Goal: Information Seeking & Learning: Learn about a topic

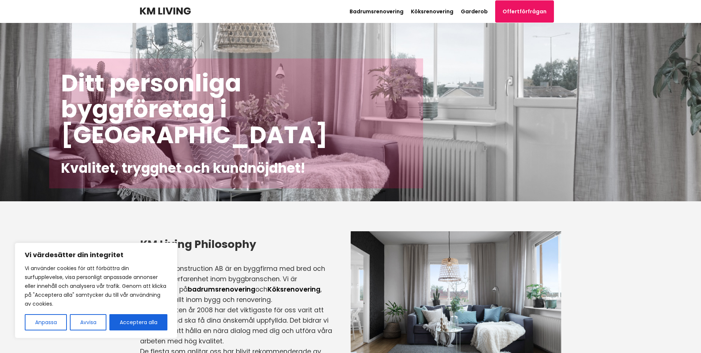
click at [245, 268] on p "KM Living Construction AB är en byggfirma med bred och mångårig erfarenhet inom…" at bounding box center [236, 283] width 192 height 41
click at [237, 308] on p "Sedan starten år 2008 har det viktigaste för oss varit att du som kund ska få d…" at bounding box center [236, 324] width 192 height 41
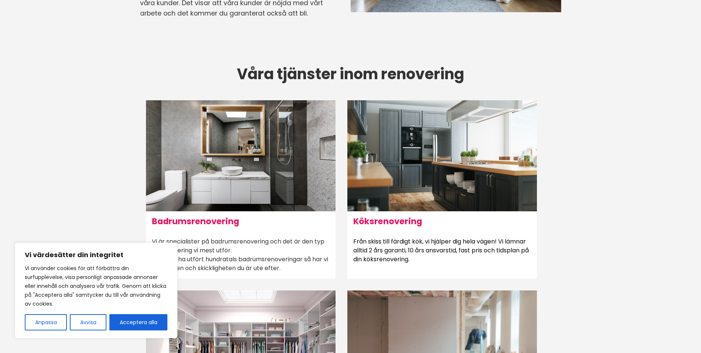
scroll to position [370, 0]
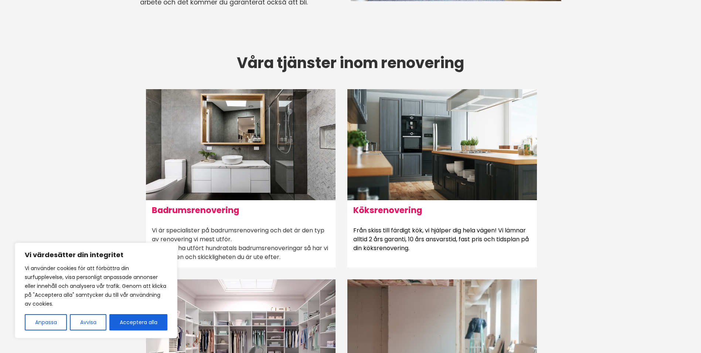
click at [214, 207] on h6 "Badrumsrenovering" at bounding box center [241, 210] width 190 height 20
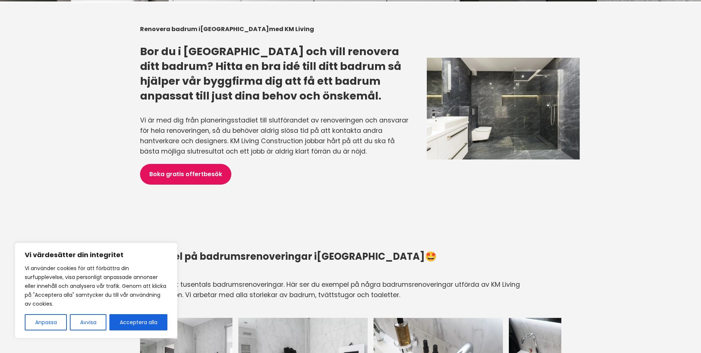
scroll to position [628, 0]
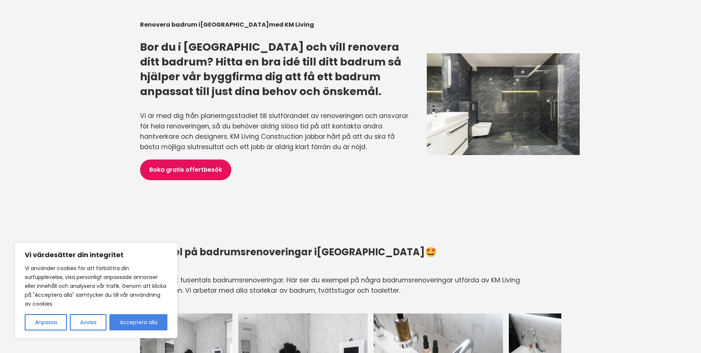
click at [142, 320] on button "Acceptera alla" at bounding box center [138, 322] width 58 height 16
checkbox input "true"
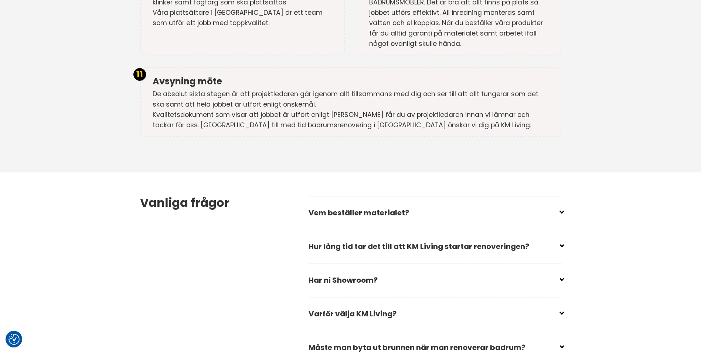
scroll to position [2032, 0]
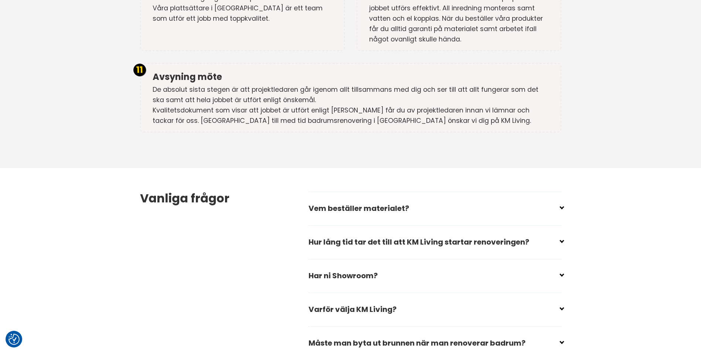
click at [377, 200] on input "checkbox" at bounding box center [436, 205] width 253 height 11
checkbox input "false"
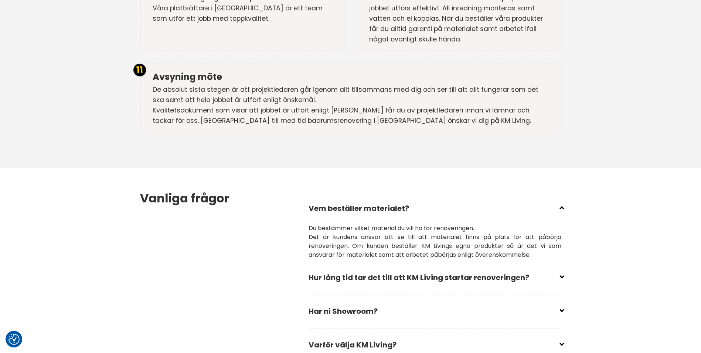
click at [401, 269] on input "checkbox" at bounding box center [436, 274] width 253 height 11
checkbox input "false"
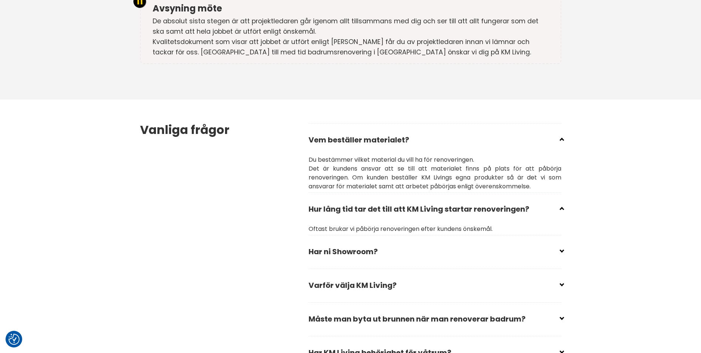
scroll to position [2106, 0]
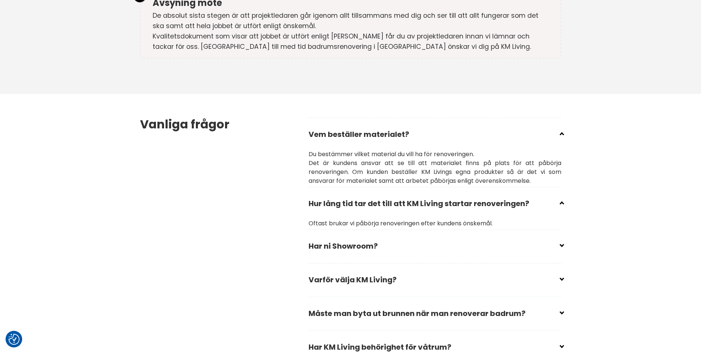
click at [371, 237] on input "checkbox" at bounding box center [436, 242] width 253 height 11
checkbox input "false"
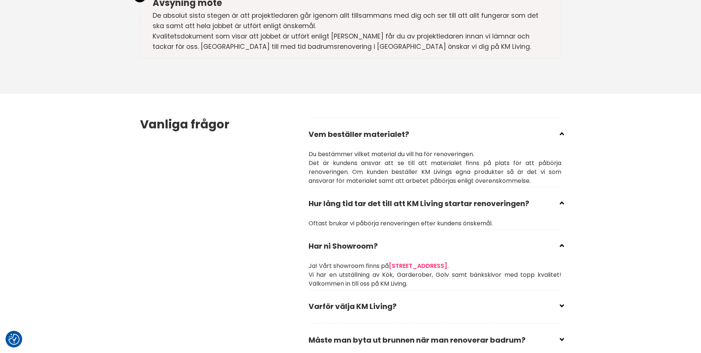
scroll to position [2143, 0]
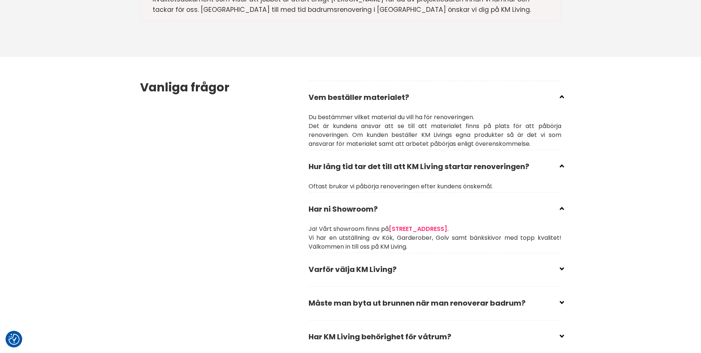
click at [380, 294] on input "checkbox" at bounding box center [436, 299] width 253 height 11
checkbox input "false"
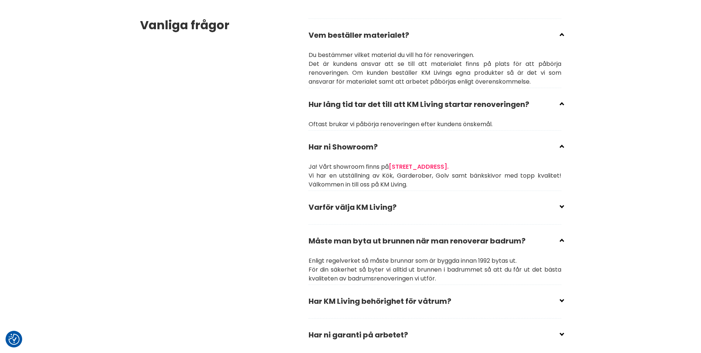
scroll to position [2217, 0]
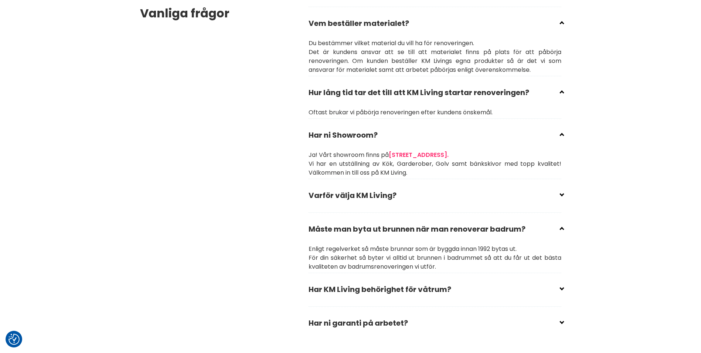
click at [380, 280] on input "checkbox" at bounding box center [436, 285] width 253 height 11
checkbox input "false"
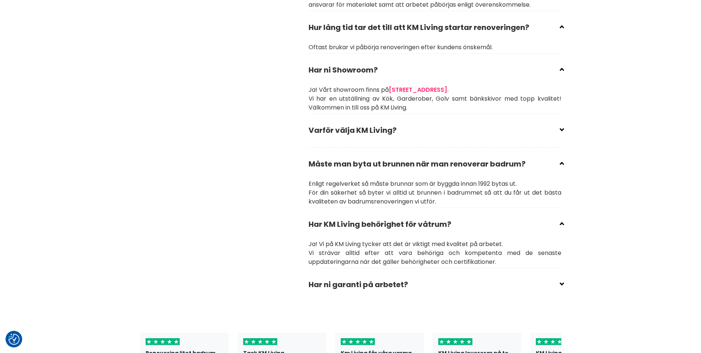
scroll to position [2291, 0]
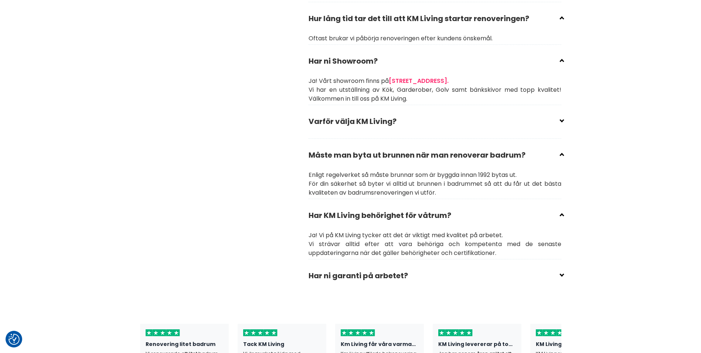
click at [377, 267] on input "checkbox" at bounding box center [436, 272] width 253 height 11
checkbox input "false"
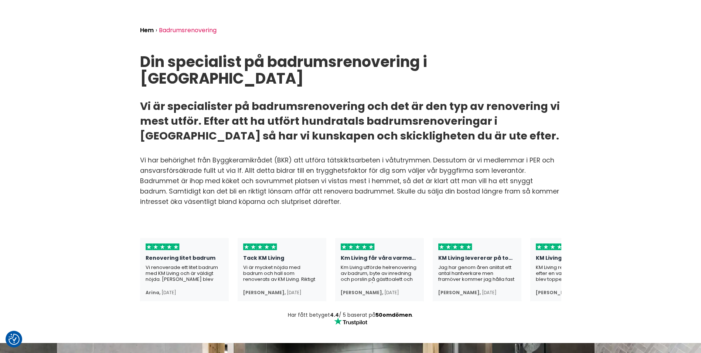
scroll to position [0, 0]
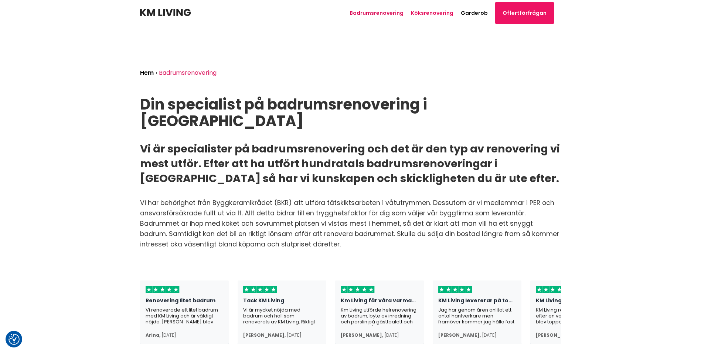
click at [439, 14] on link "Köksrenovering" at bounding box center [432, 12] width 42 height 7
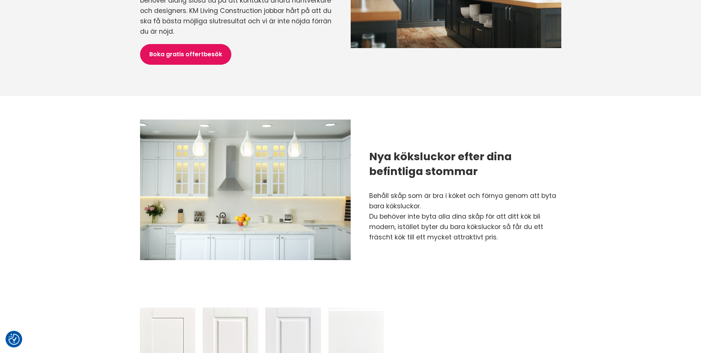
scroll to position [591, 0]
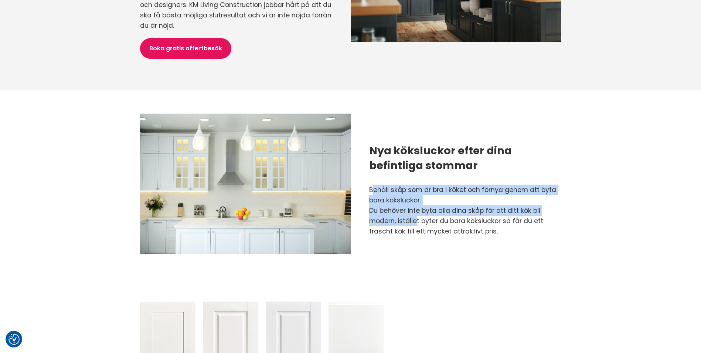
drag, startPoint x: 373, startPoint y: 179, endPoint x: 412, endPoint y: 211, distance: 50.4
click at [412, 211] on div "Behåll skåp som är bra i köket och förnya genom att byta bara köksluckor. Du be…" at bounding box center [465, 210] width 192 height 52
drag, startPoint x: 412, startPoint y: 211, endPoint x: 385, endPoint y: 186, distance: 36.9
click at [385, 186] on div "Behåll skåp som är bra i köket och förnya genom att byta bara köksluckor. Du be…" at bounding box center [465, 210] width 192 height 52
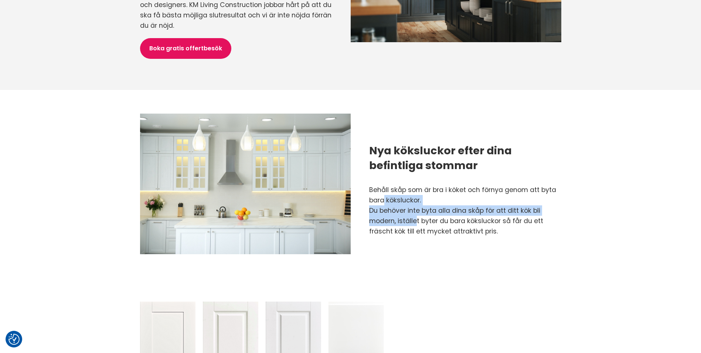
click at [385, 186] on div "Behåll skåp som är bra i köket och förnya genom att byta bara köksluckor. Du be…" at bounding box center [465, 210] width 192 height 52
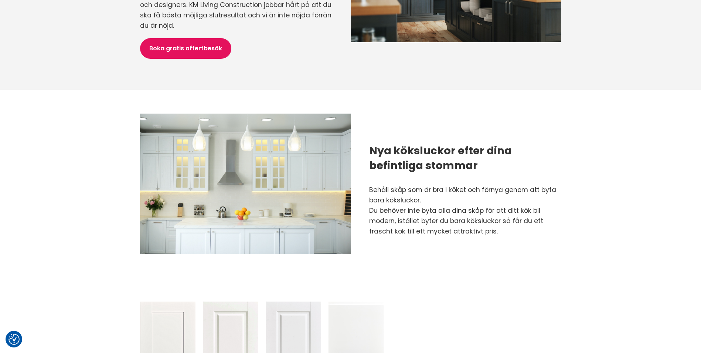
click at [385, 186] on div "Behåll skåp som är bra i köket och förnya genom att byta bara köksluckor. Du be…" at bounding box center [465, 210] width 192 height 52
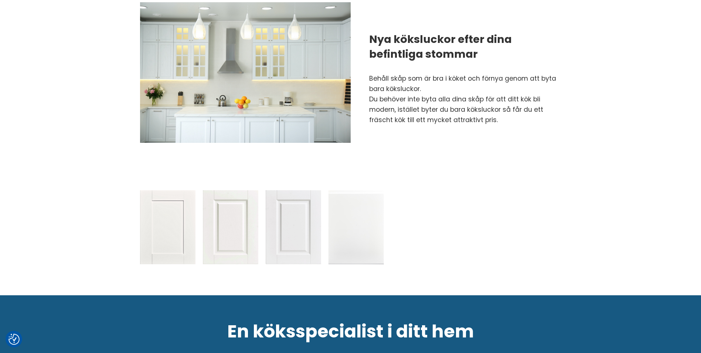
scroll to position [702, 0]
click at [337, 214] on img at bounding box center [356, 227] width 55 height 74
click at [309, 212] on img at bounding box center [293, 227] width 55 height 74
click at [229, 200] on img at bounding box center [230, 227] width 55 height 74
click at [167, 204] on img at bounding box center [167, 227] width 55 height 74
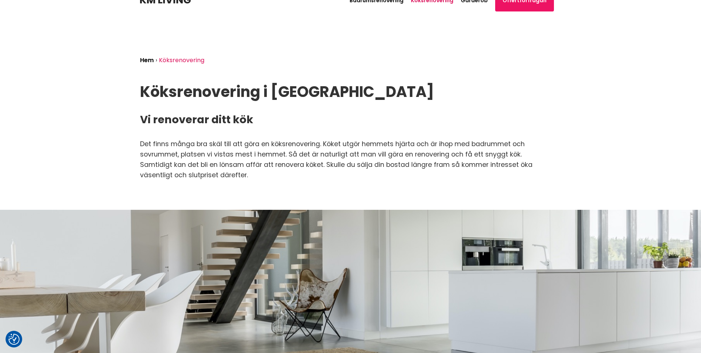
scroll to position [0, 0]
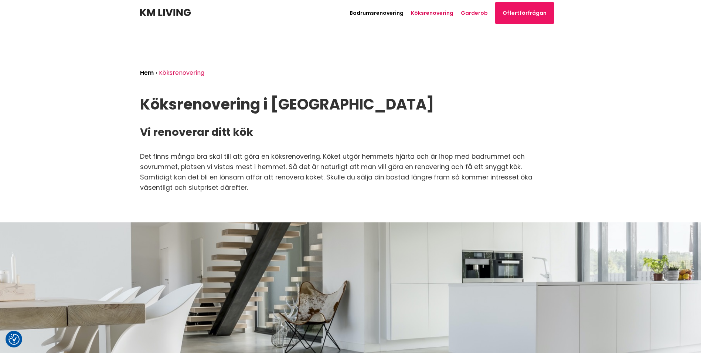
click at [469, 14] on link "Garderob" at bounding box center [474, 12] width 27 height 7
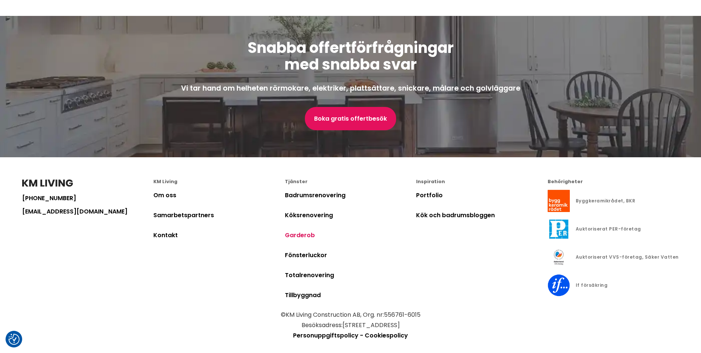
scroll to position [1683, 0]
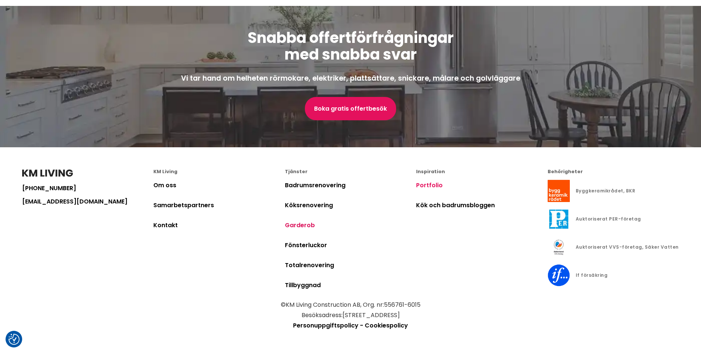
click at [428, 186] on link "Portfolio" at bounding box center [429, 185] width 27 height 8
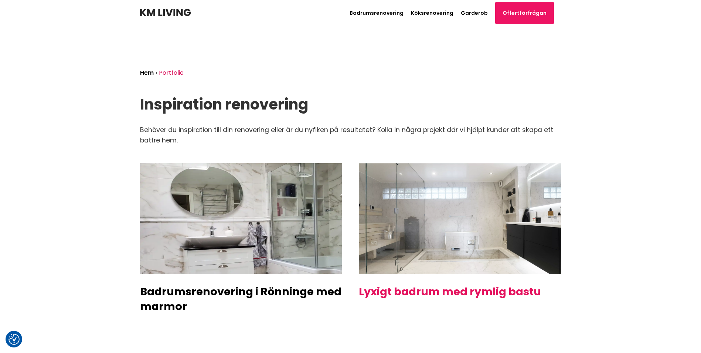
click at [403, 292] on h2 "Lyxigt badrum med rymlig bastu" at bounding box center [460, 291] width 202 height 15
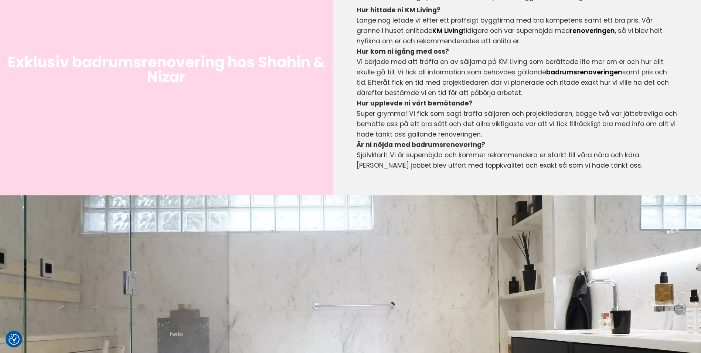
scroll to position [185, 0]
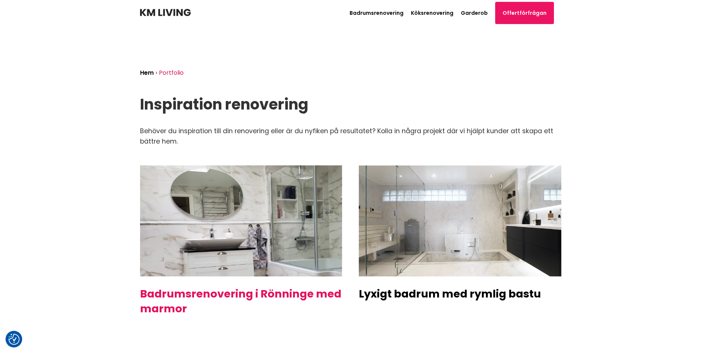
click at [243, 292] on h2 "Badrumsrenovering i Rönninge med marmor" at bounding box center [241, 301] width 202 height 30
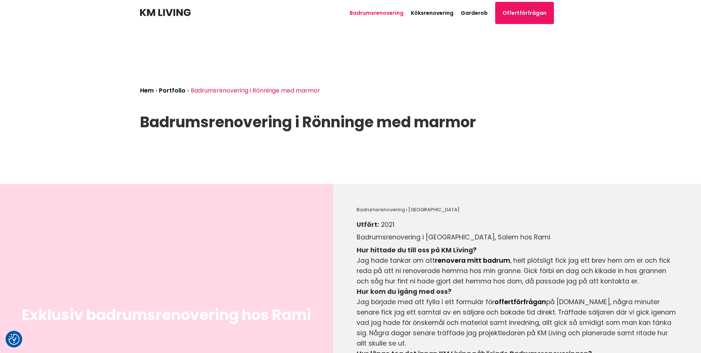
click at [395, 11] on link "Badrumsrenovering" at bounding box center [377, 12] width 54 height 7
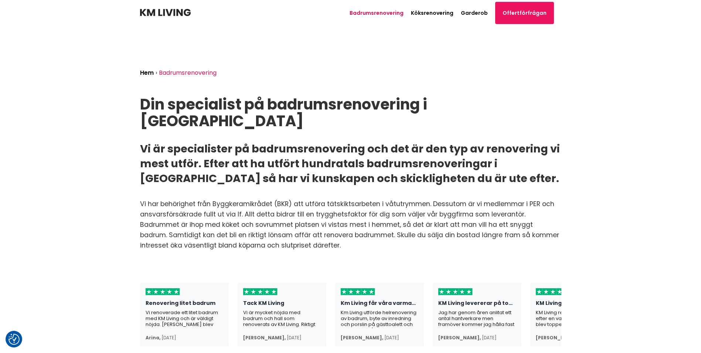
click at [164, 15] on img at bounding box center [165, 12] width 51 height 7
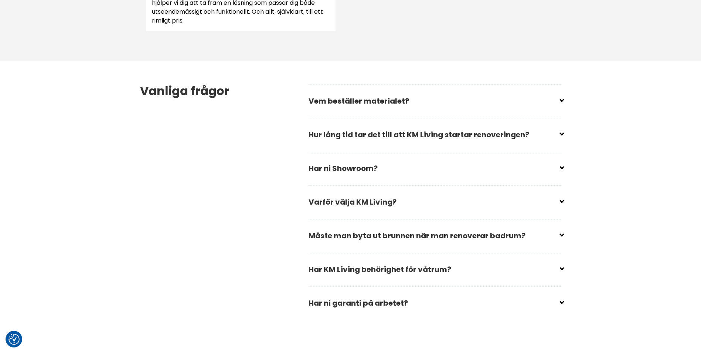
scroll to position [1072, 0]
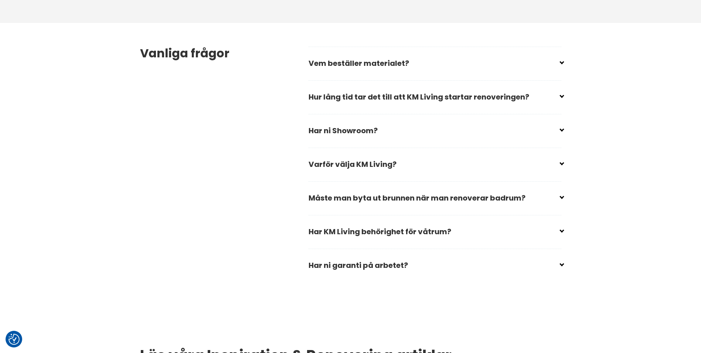
click at [465, 98] on input "checkbox" at bounding box center [436, 93] width 253 height 11
checkbox input "false"
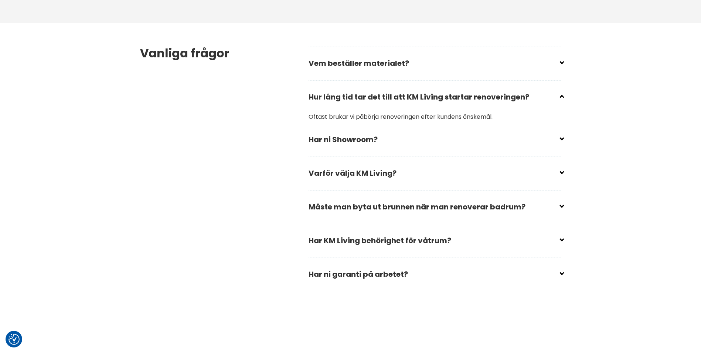
click at [356, 134] on input "checkbox" at bounding box center [436, 136] width 253 height 11
checkbox input "false"
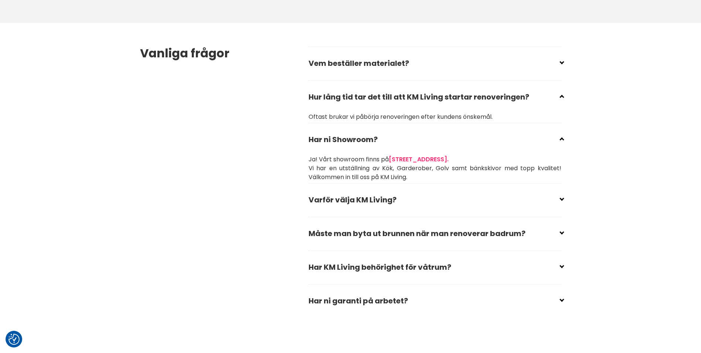
click at [419, 158] on link "[STREET_ADDRESS]." at bounding box center [419, 159] width 60 height 8
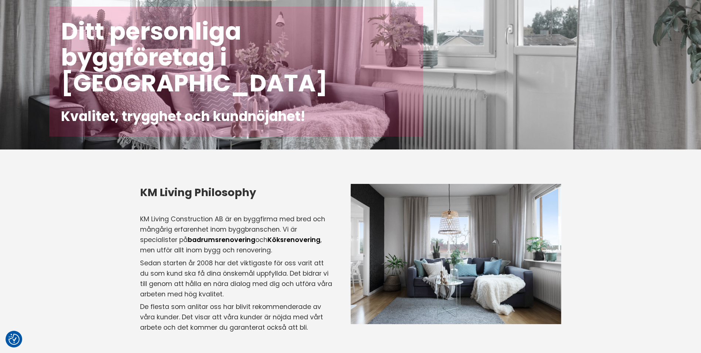
scroll to position [0, 0]
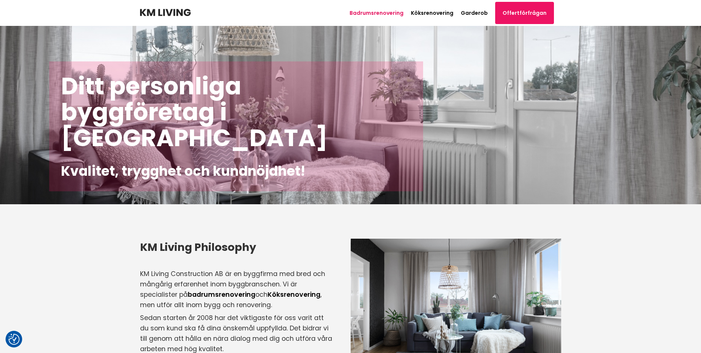
click at [372, 12] on link "Badrumsrenovering" at bounding box center [377, 12] width 54 height 7
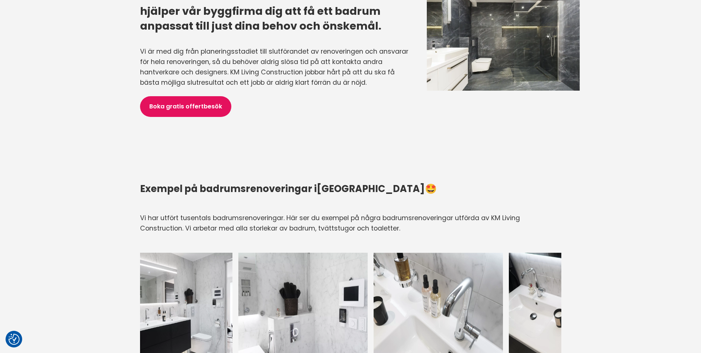
scroll to position [776, 0]
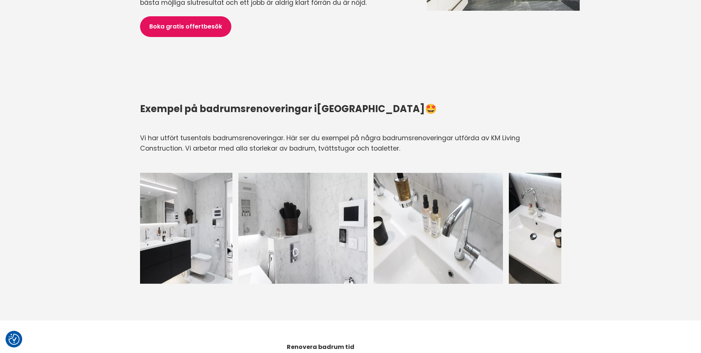
click at [198, 227] on img at bounding box center [167, 228] width 129 height 111
click at [521, 212] on img at bounding box center [573, 228] width 129 height 111
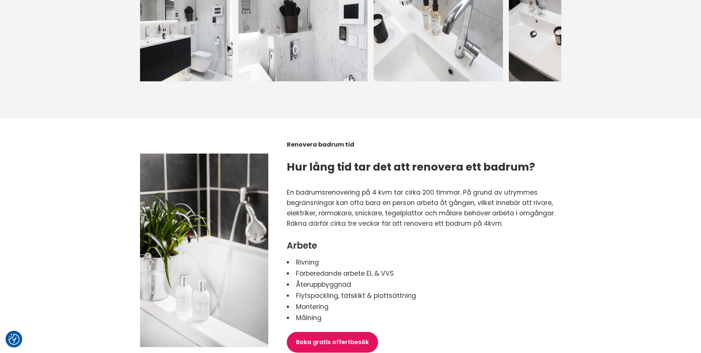
scroll to position [998, 0]
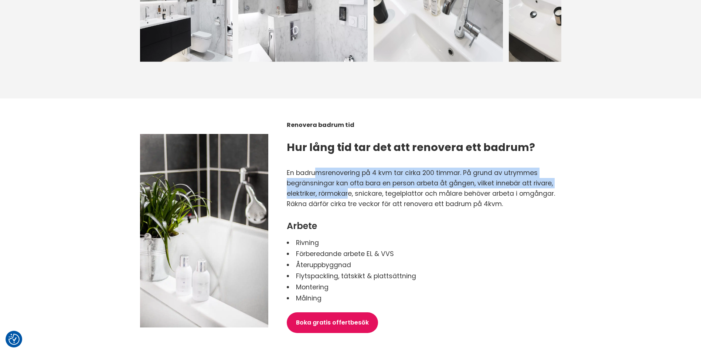
drag, startPoint x: 317, startPoint y: 166, endPoint x: 348, endPoint y: 181, distance: 34.2
click at [348, 181] on p "En badrumsrenovering på 4 kvm tar cirka 200 timmar. På grund av utrymmes begrän…" at bounding box center [424, 182] width 274 height 31
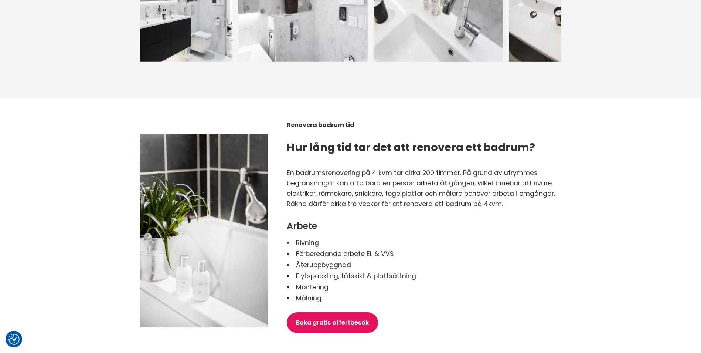
click at [344, 183] on p "En badrumsrenovering på 4 kvm tar cirka 200 timmar. På grund av utrymmes begrän…" at bounding box center [424, 182] width 274 height 31
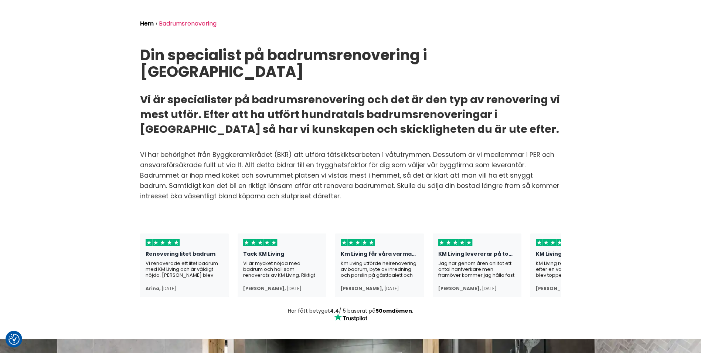
scroll to position [0, 0]
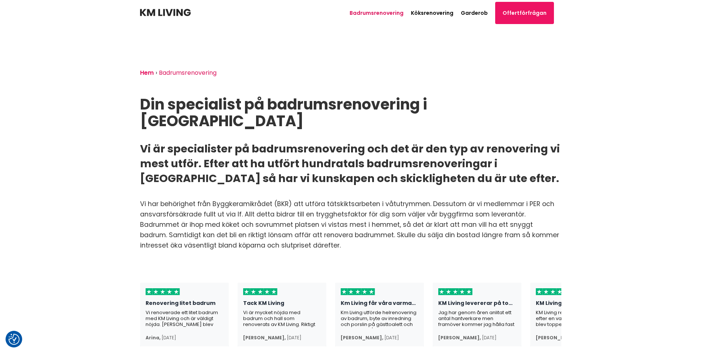
click at [149, 74] on link "Hem" at bounding box center [147, 72] width 14 height 8
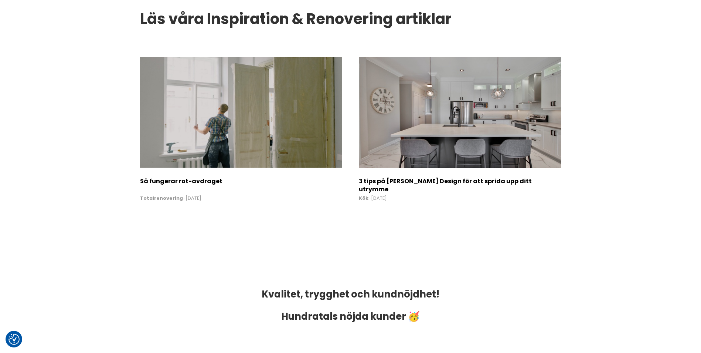
scroll to position [1404, 0]
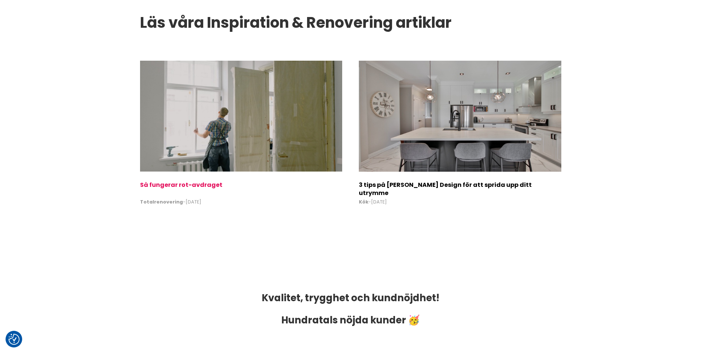
click at [198, 185] on h2 "Så fungerar rot-avdraget" at bounding box center [241, 187] width 202 height 13
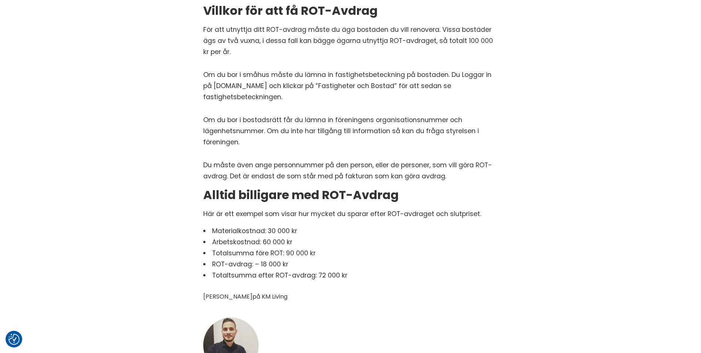
scroll to position [259, 0]
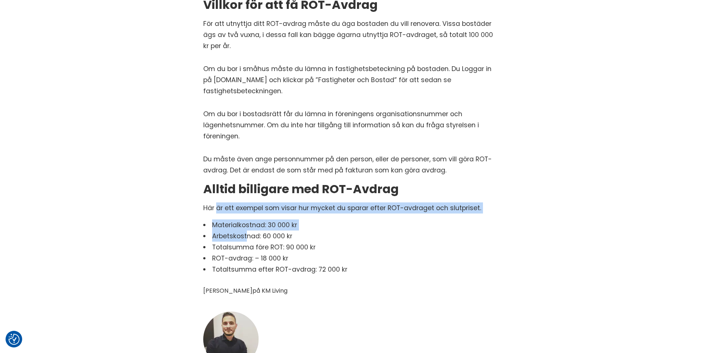
drag, startPoint x: 216, startPoint y: 204, endPoint x: 248, endPoint y: 236, distance: 44.7
click at [248, 236] on div "Så Använder du ROT-Avdrag! 99% av vårt arbete vi vidtar innefattas av ROT-avdra…" at bounding box center [350, 100] width 295 height 350
click at [248, 236] on li "Arbetskostnad: 60 000 kr" at bounding box center [350, 235] width 295 height 11
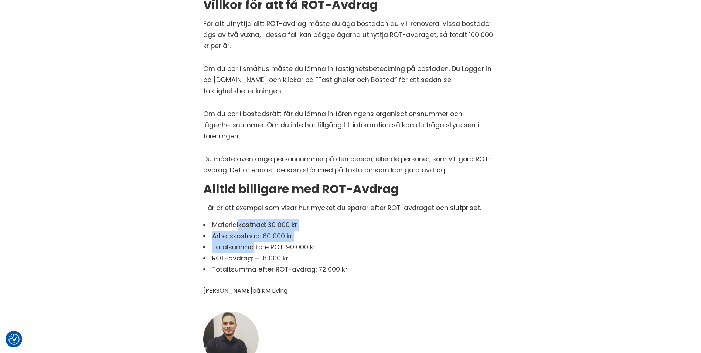
drag, startPoint x: 252, startPoint y: 244, endPoint x: 240, endPoint y: 228, distance: 20.6
click at [240, 228] on ul "Materialkostnad: 30 000 kr Arbetskostnad: 60 000 kr Totalsumma före ROT: 90 000…" at bounding box center [350, 246] width 295 height 55
click at [240, 228] on li "Materialkostnad: 30 000 kr" at bounding box center [350, 224] width 295 height 11
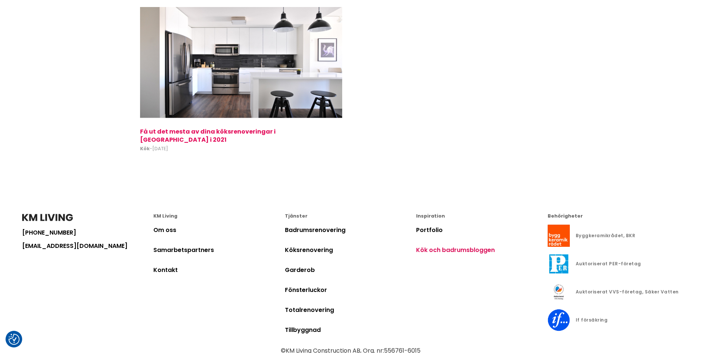
scroll to position [998, 0]
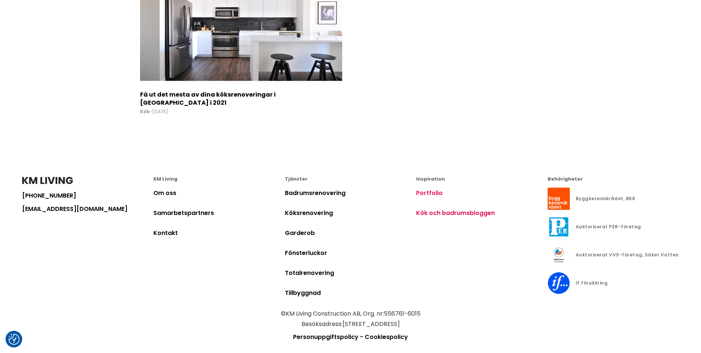
click at [425, 192] on link "Portfolio" at bounding box center [429, 192] width 27 height 8
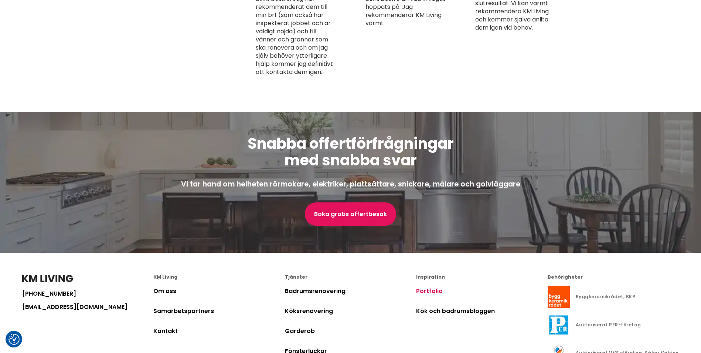
scroll to position [1035, 0]
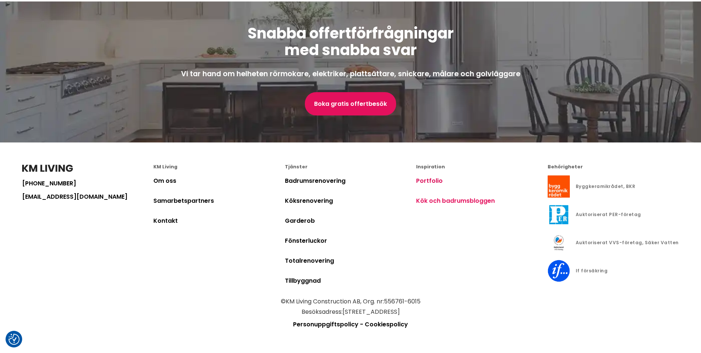
click at [433, 200] on link "Kök och badrumsbloggen" at bounding box center [455, 200] width 79 height 8
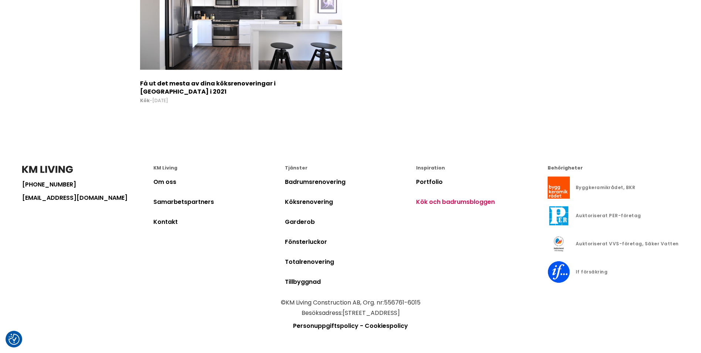
scroll to position [340, 0]
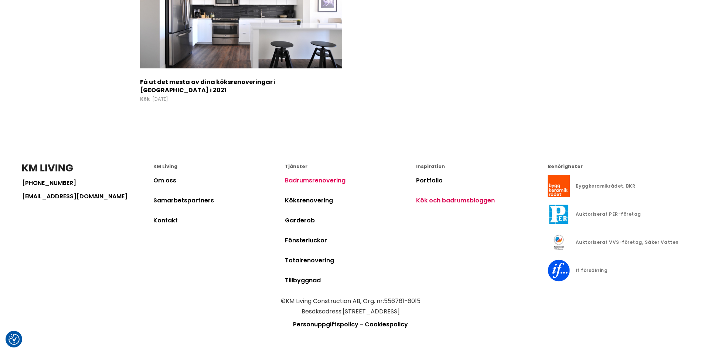
click at [303, 181] on link "Badrumsrenovering" at bounding box center [315, 180] width 61 height 8
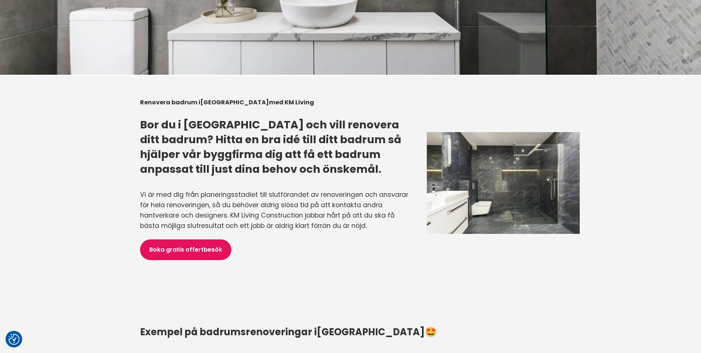
scroll to position [554, 0]
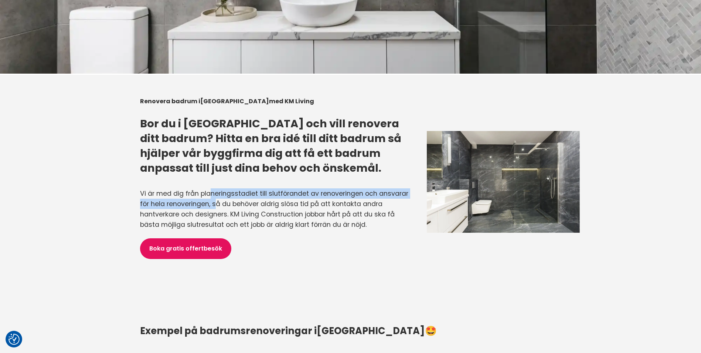
drag, startPoint x: 208, startPoint y: 181, endPoint x: 217, endPoint y: 190, distance: 12.3
click at [217, 190] on p "Vi är med dig från planeringsstadiet till slutförandet av renoveringen och ansv…" at bounding box center [274, 209] width 269 height 44
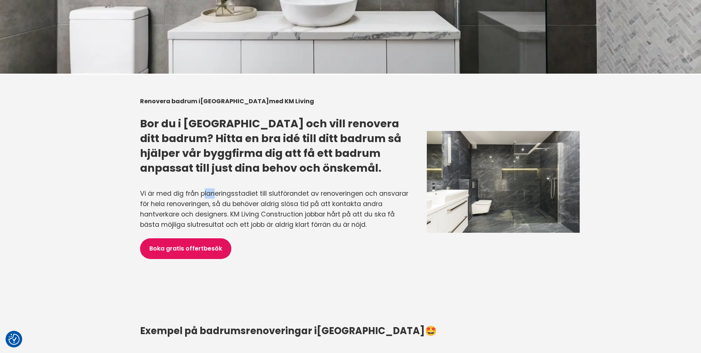
drag, startPoint x: 205, startPoint y: 178, endPoint x: 214, endPoint y: 186, distance: 11.8
click at [214, 187] on p "Vi är med dig från planeringsstadiet till slutförandet av renoveringen och ansv…" at bounding box center [274, 209] width 269 height 44
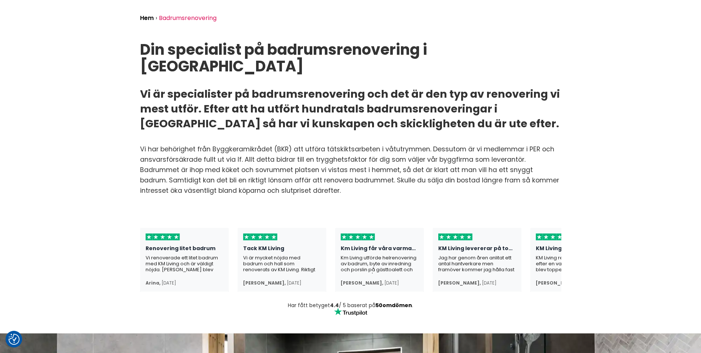
scroll to position [0, 0]
